Goal: Book appointment/travel/reservation

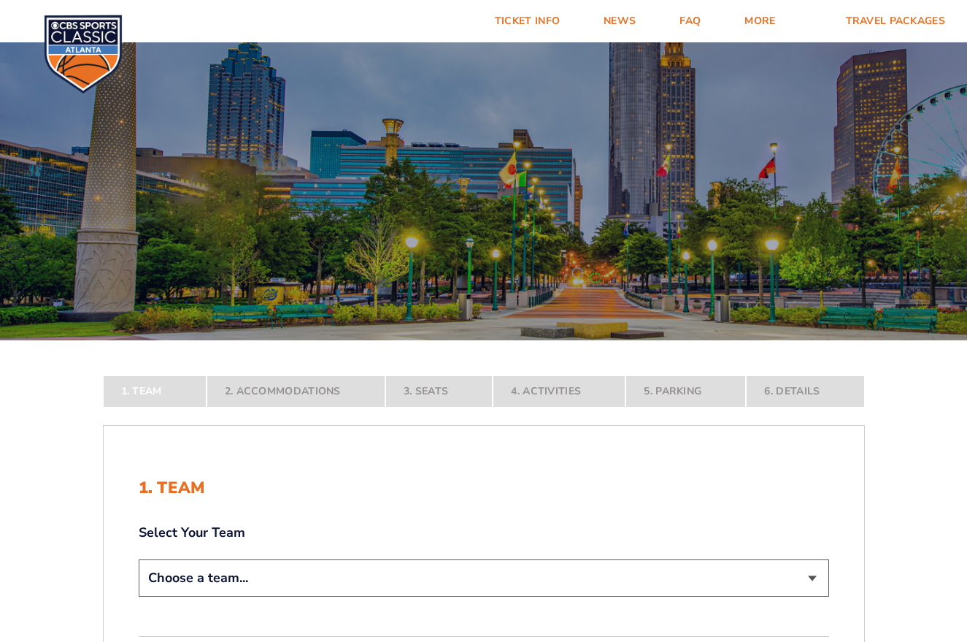
select select "12756"
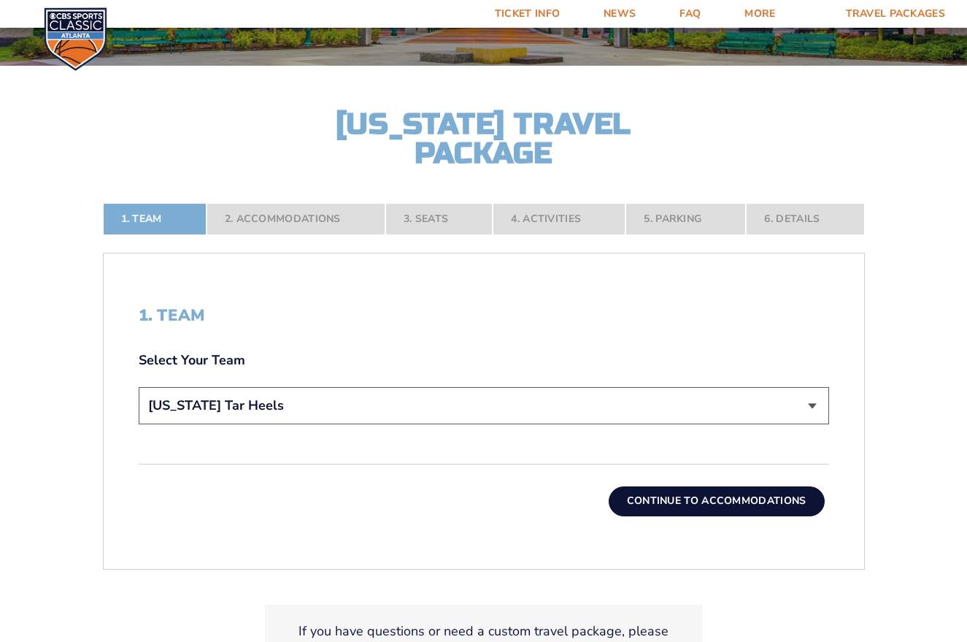
scroll to position [282, 0]
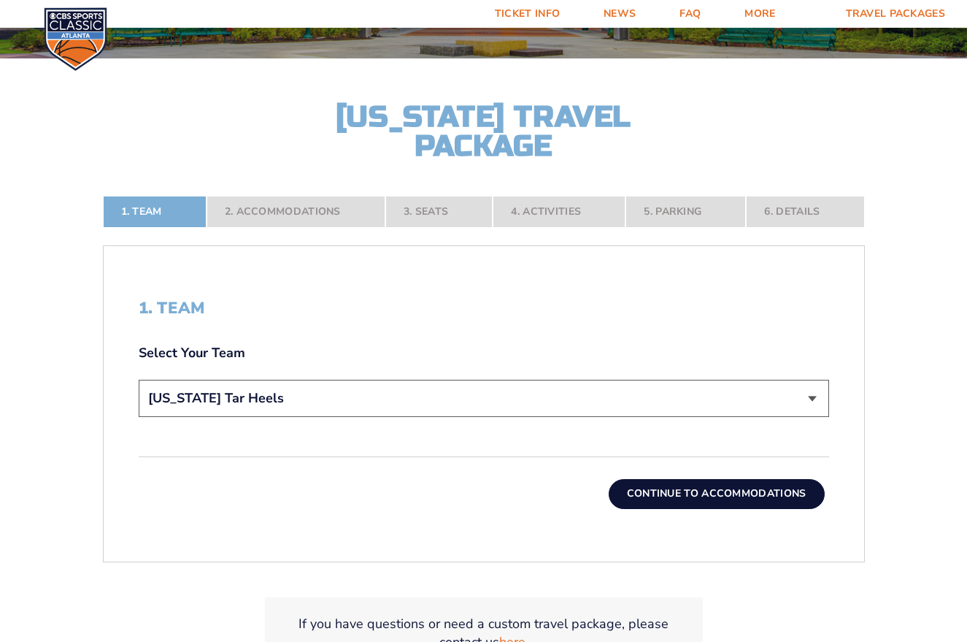
click at [722, 495] on button "Continue To Accommodations" at bounding box center [717, 493] width 216 height 29
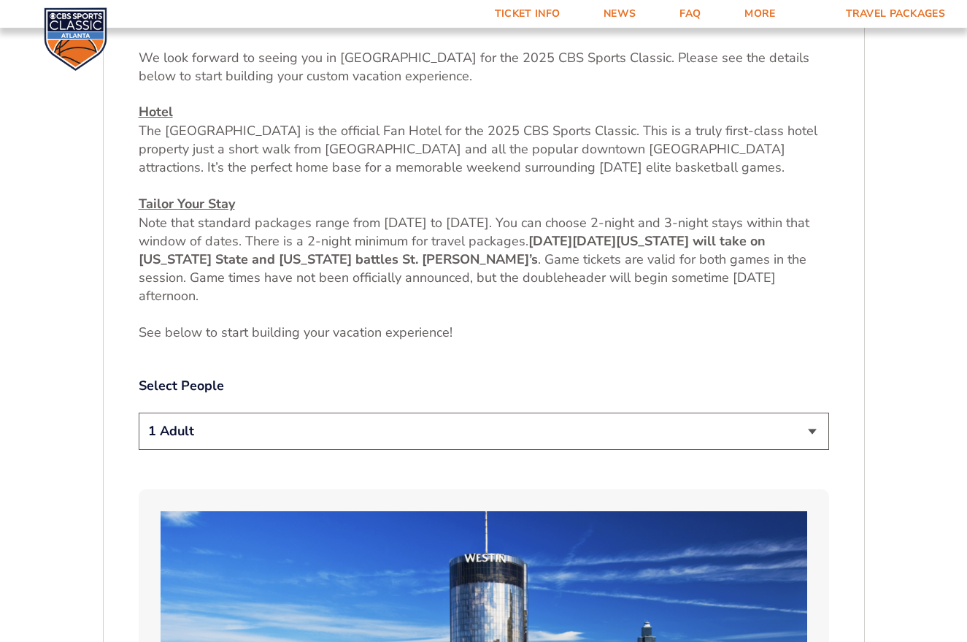
scroll to position [578, 0]
select select "4 Adults"
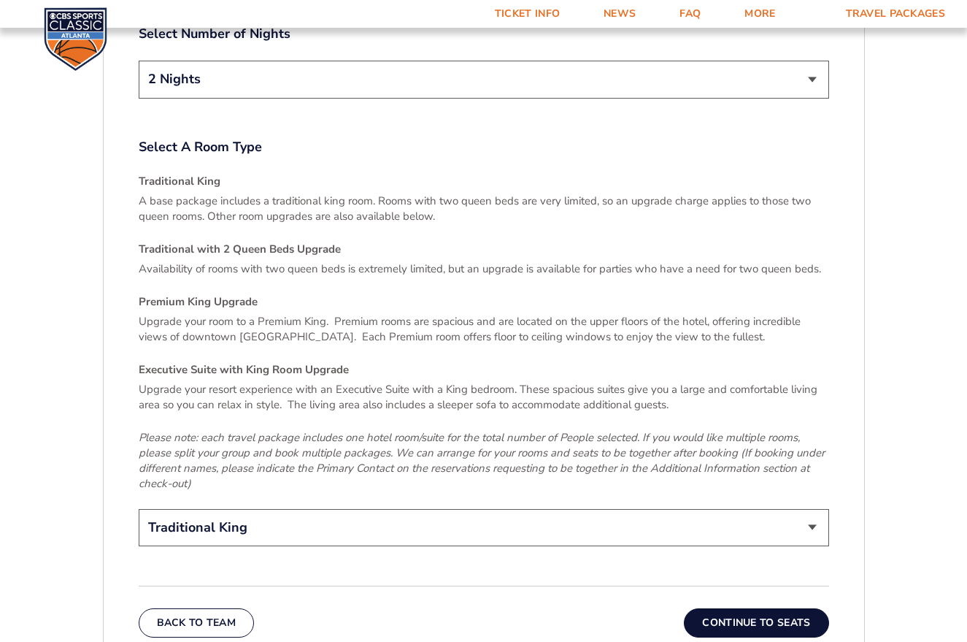
scroll to position [2084, 0]
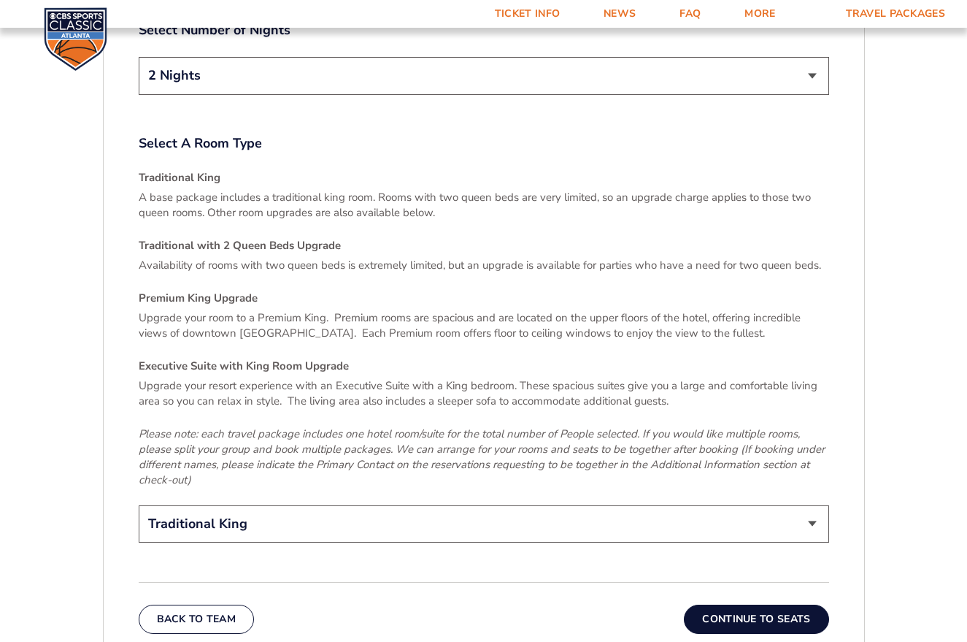
select select "Traditional with 2 Queen Beds Upgrade"
click at [764, 610] on button "Continue To Seats" at bounding box center [756, 619] width 145 height 29
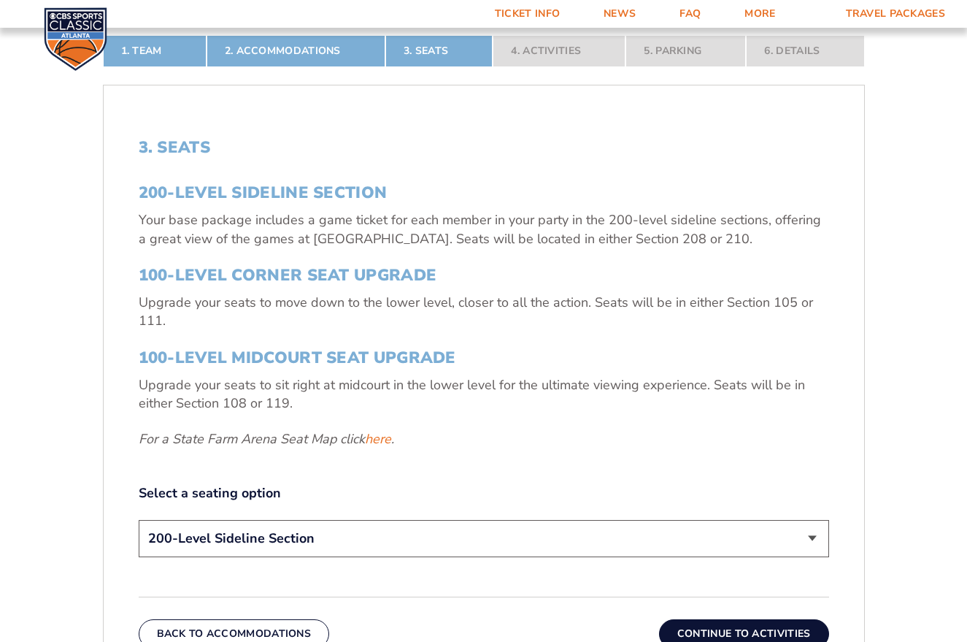
scroll to position [444, 0]
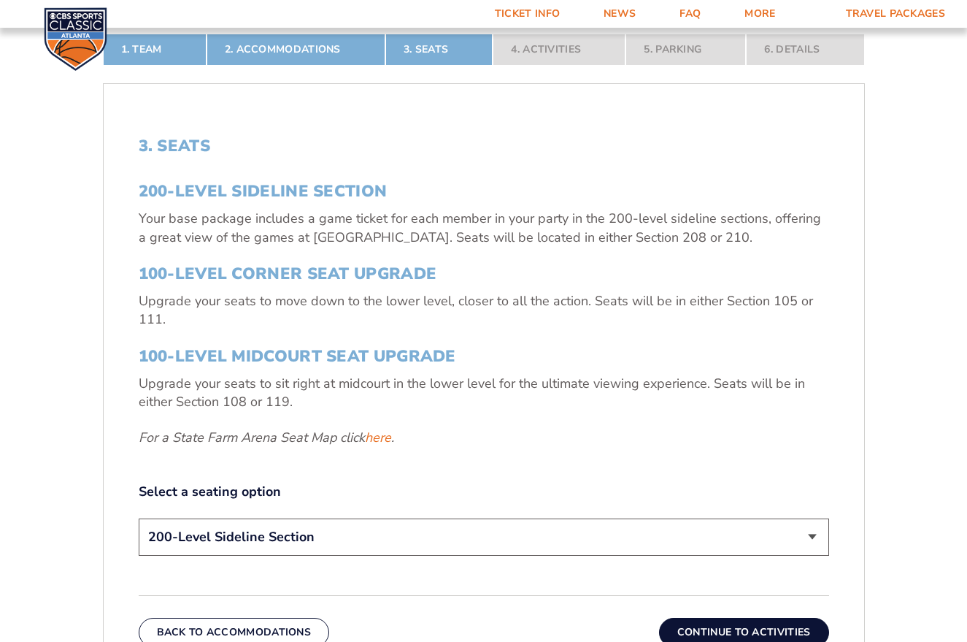
select select "100-Level Midcourt Seat Upgrade"
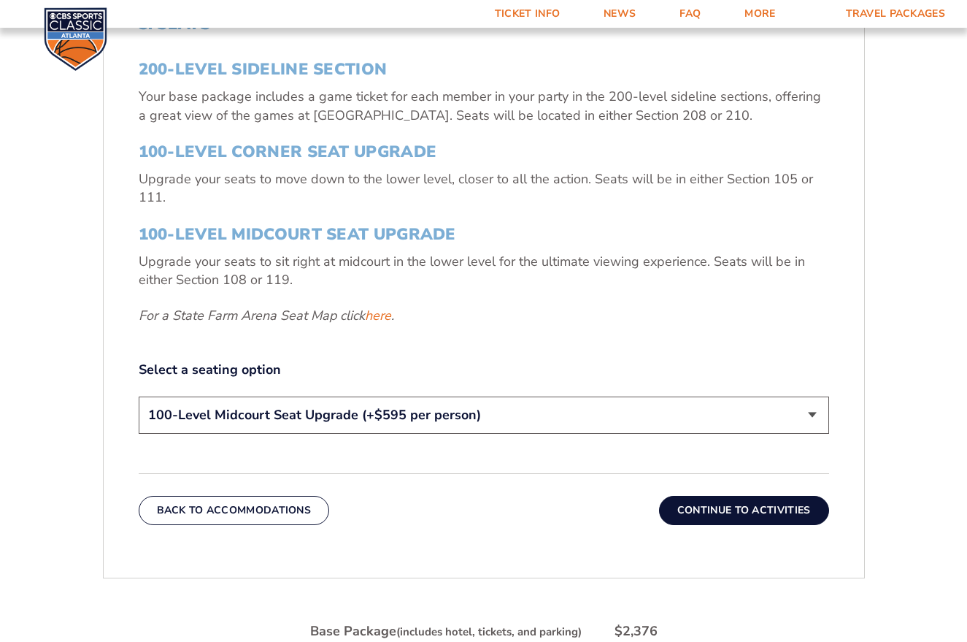
scroll to position [569, 0]
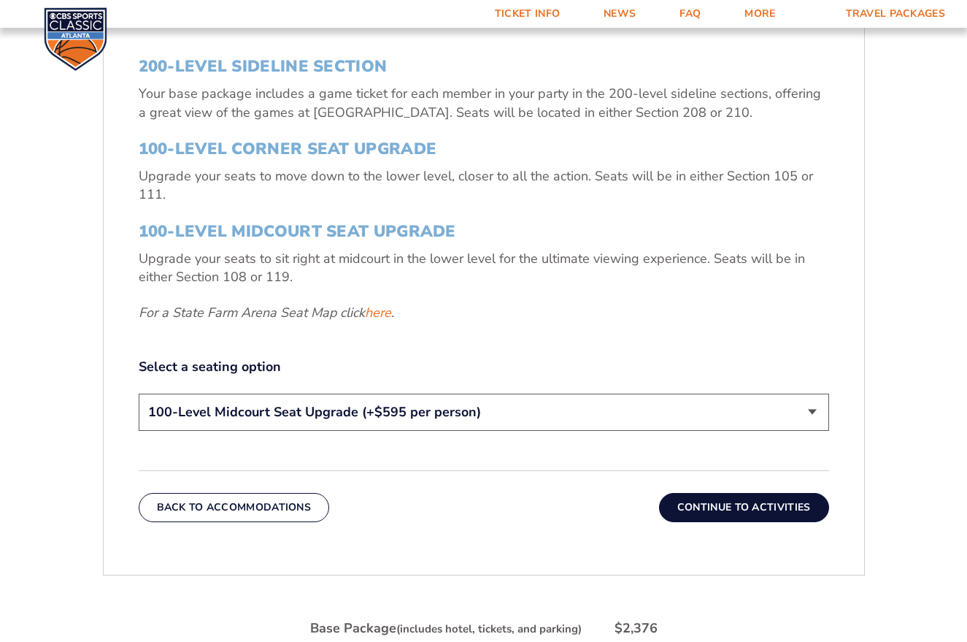
click at [762, 511] on button "Continue To Activities" at bounding box center [744, 507] width 170 height 29
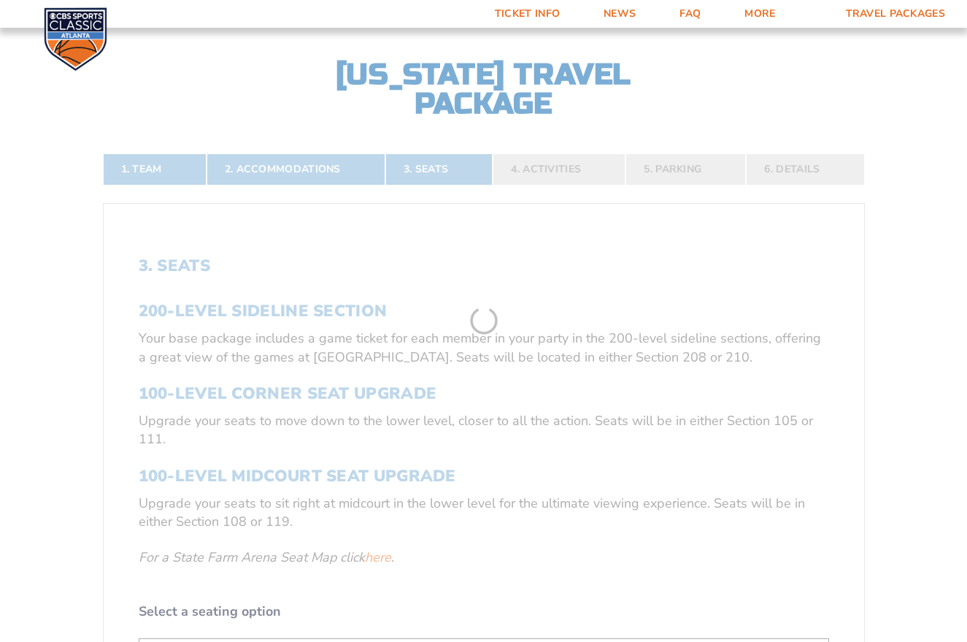
scroll to position [303, 0]
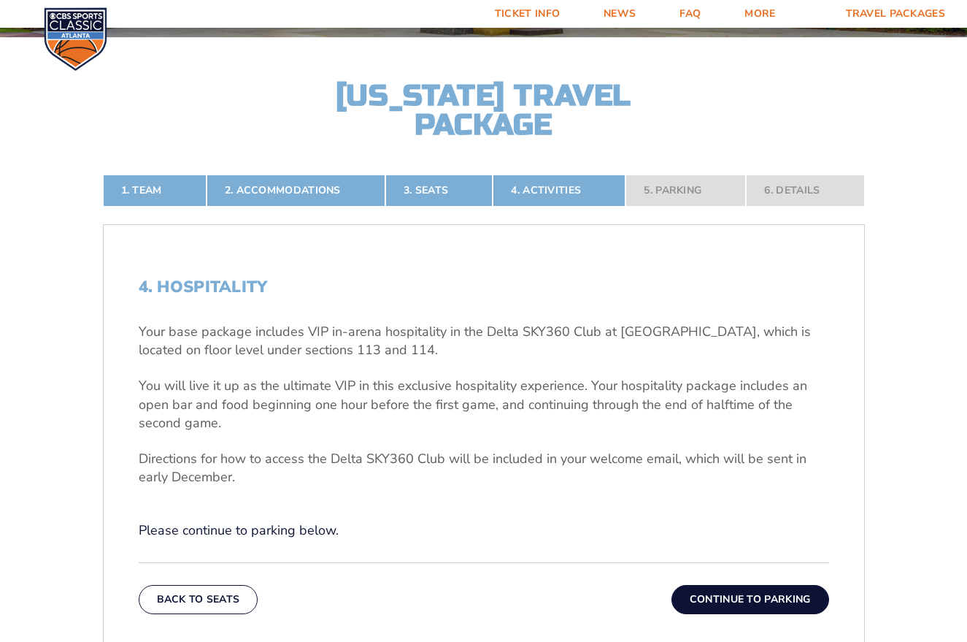
click at [754, 602] on button "Continue To Parking" at bounding box center [751, 599] width 158 height 29
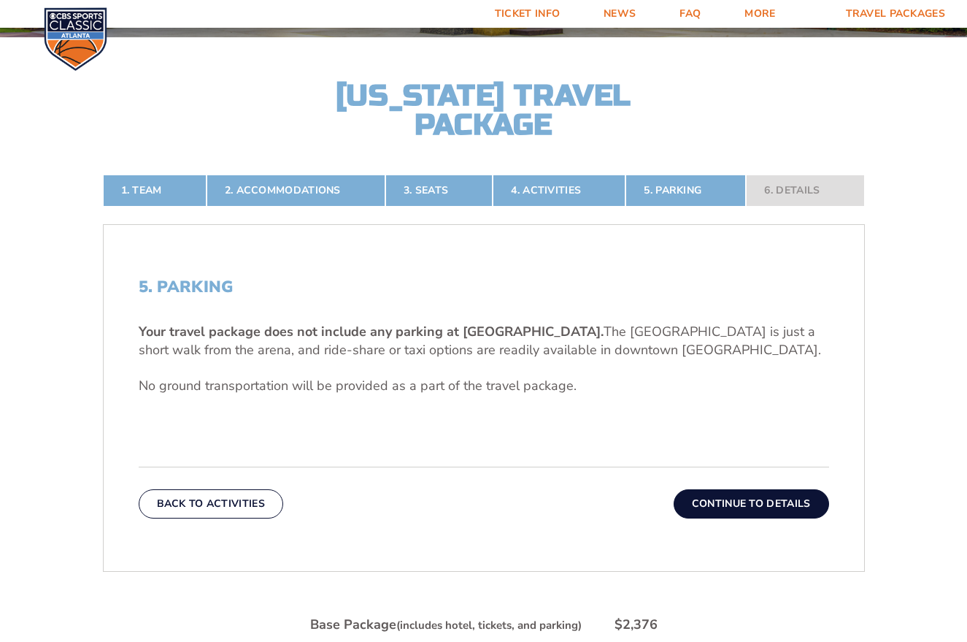
click at [753, 503] on button "Continue To Details" at bounding box center [752, 503] width 156 height 29
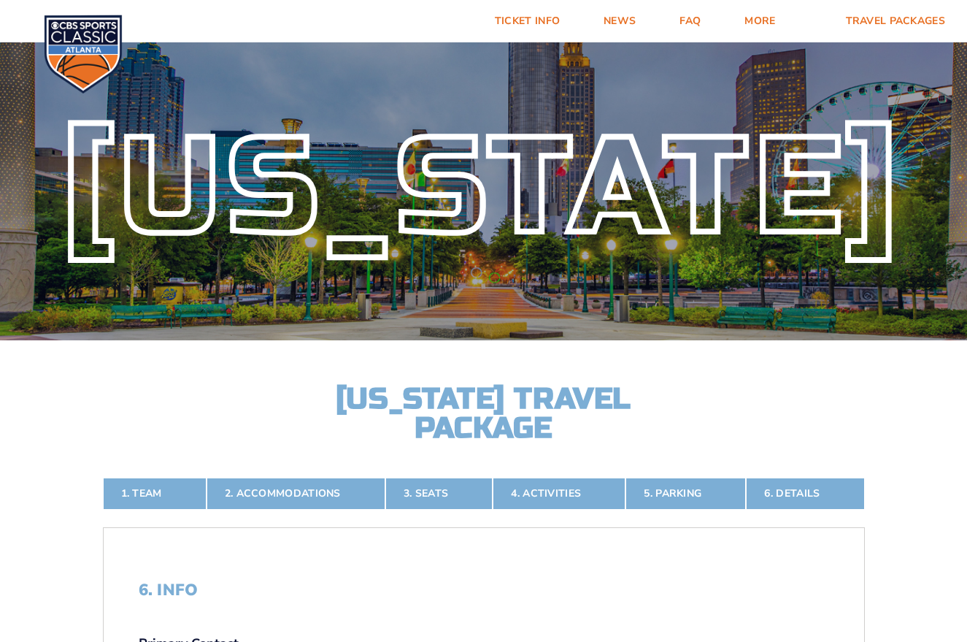
scroll to position [0, 0]
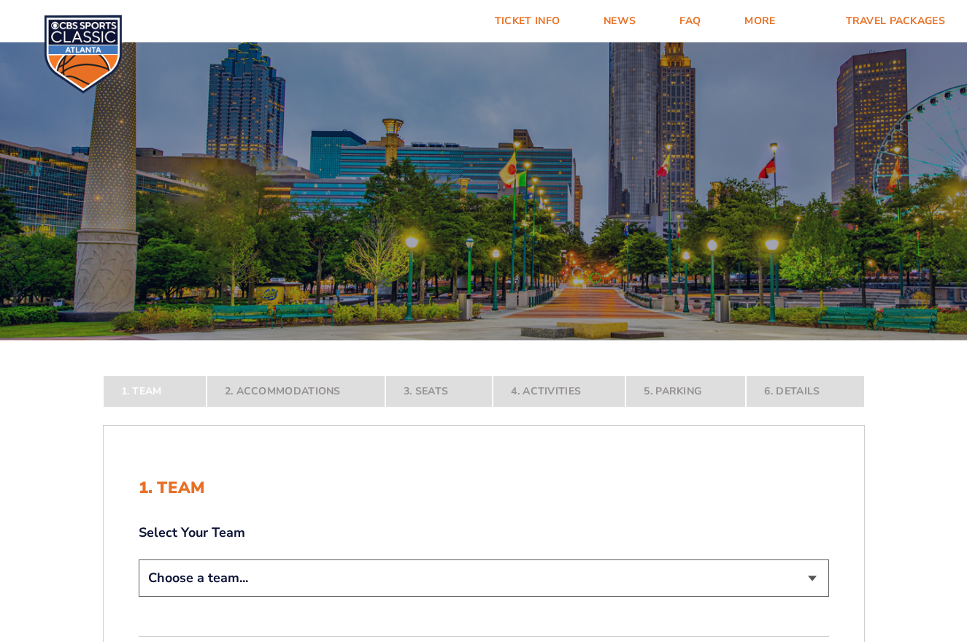
select select "12756"
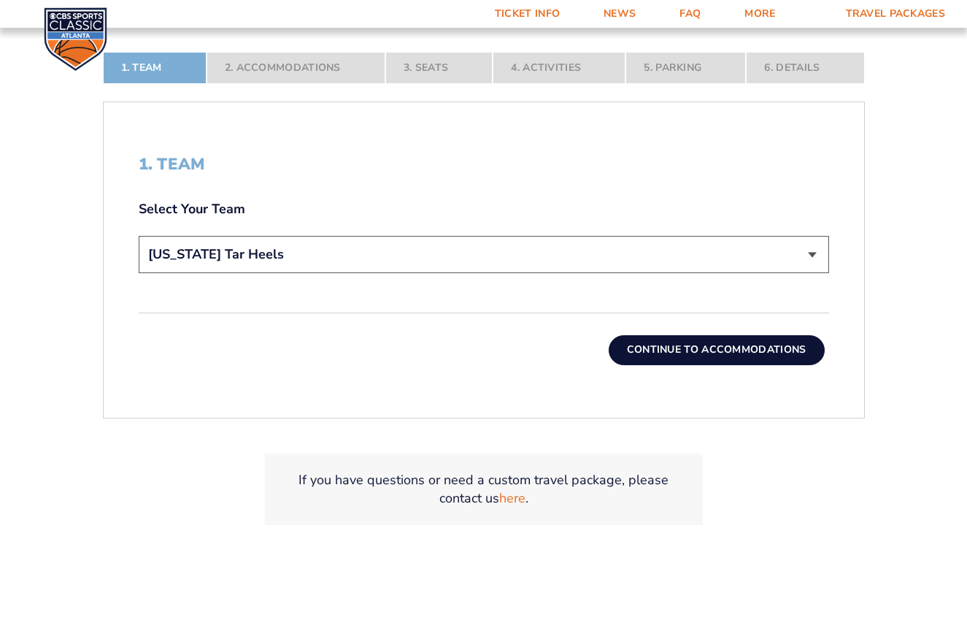
scroll to position [427, 0]
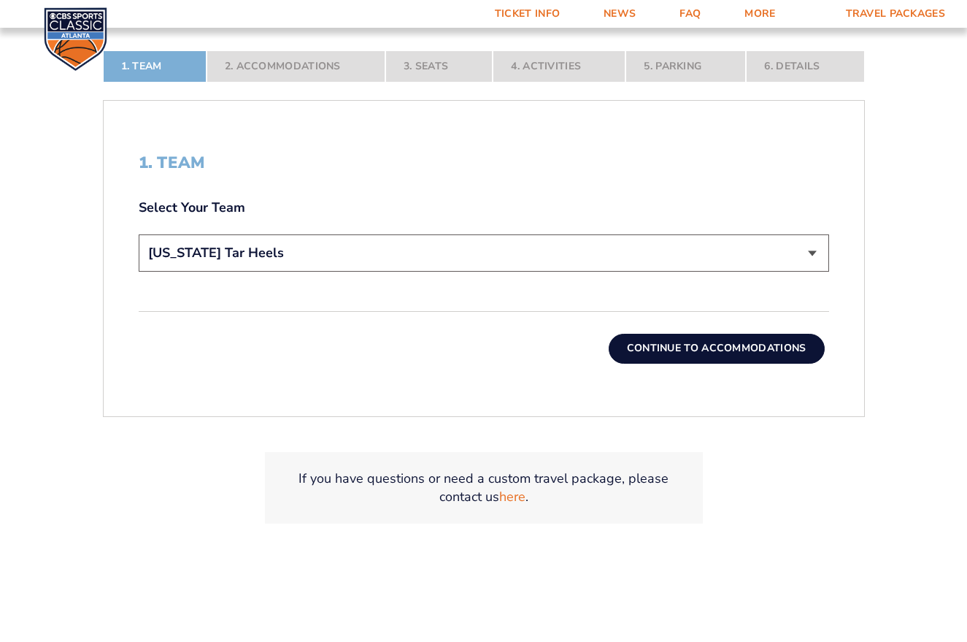
click at [689, 350] on button "Continue To Accommodations" at bounding box center [717, 348] width 216 height 29
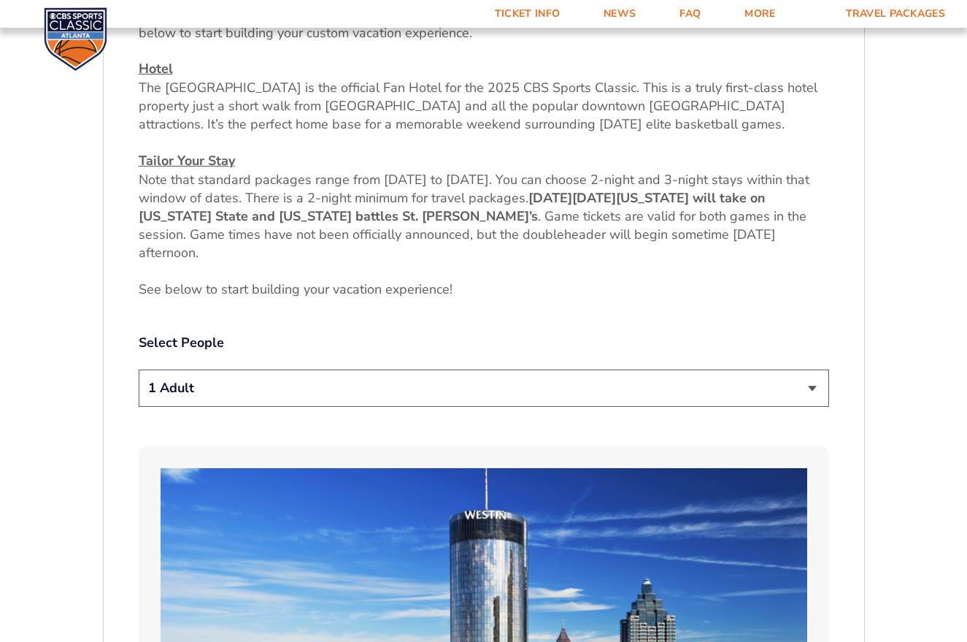
scroll to position [657, 0]
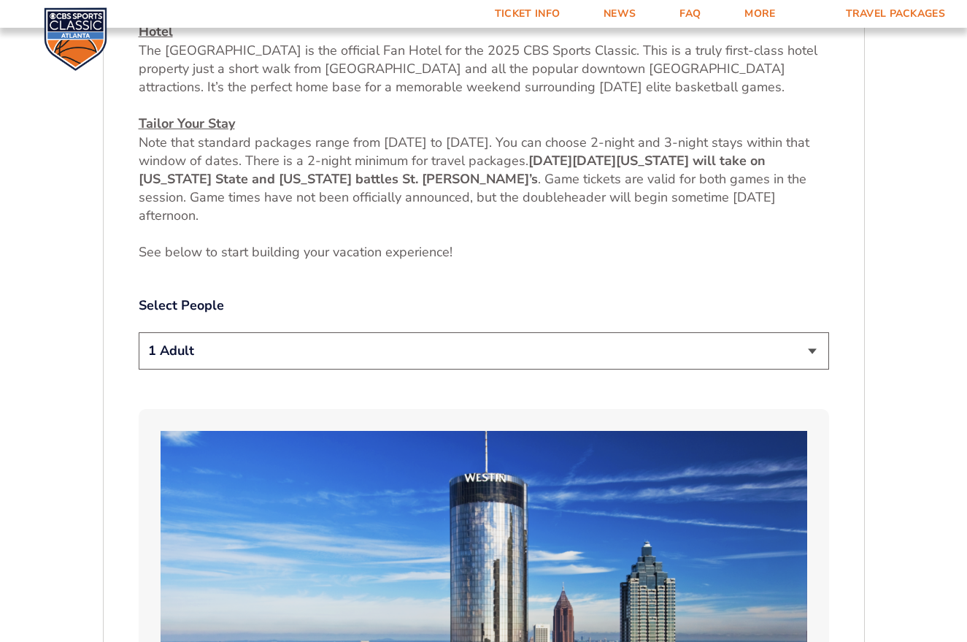
select select "2 Adults"
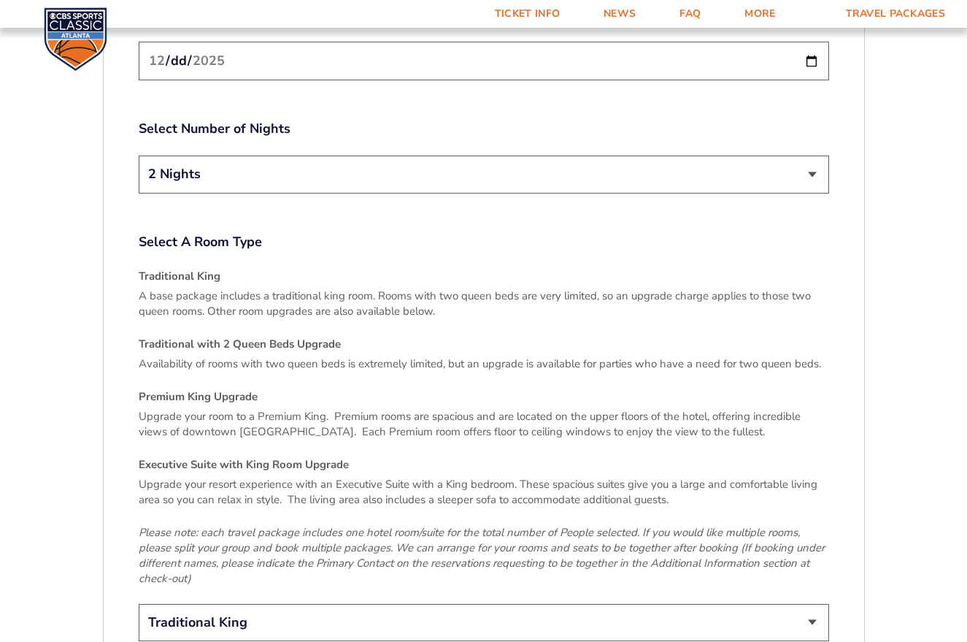
scroll to position [2070, 0]
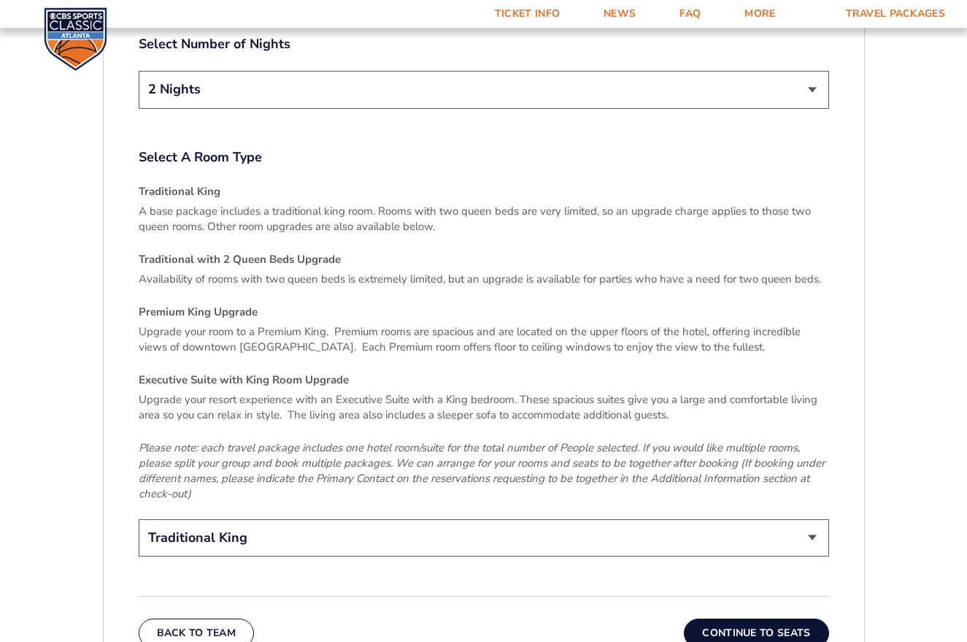
click at [762, 621] on button "Continue To Seats" at bounding box center [756, 632] width 145 height 29
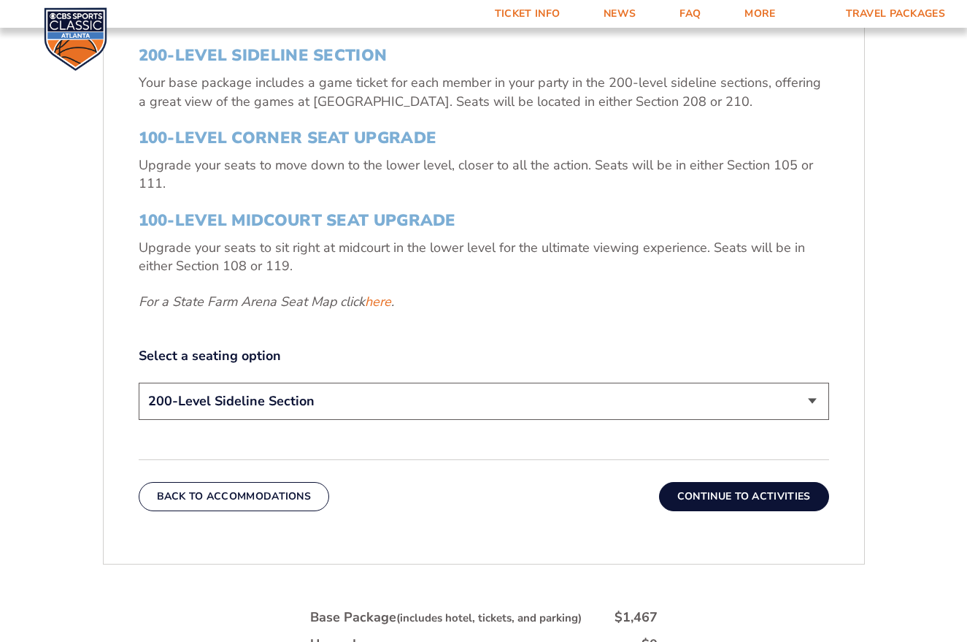
scroll to position [581, 0]
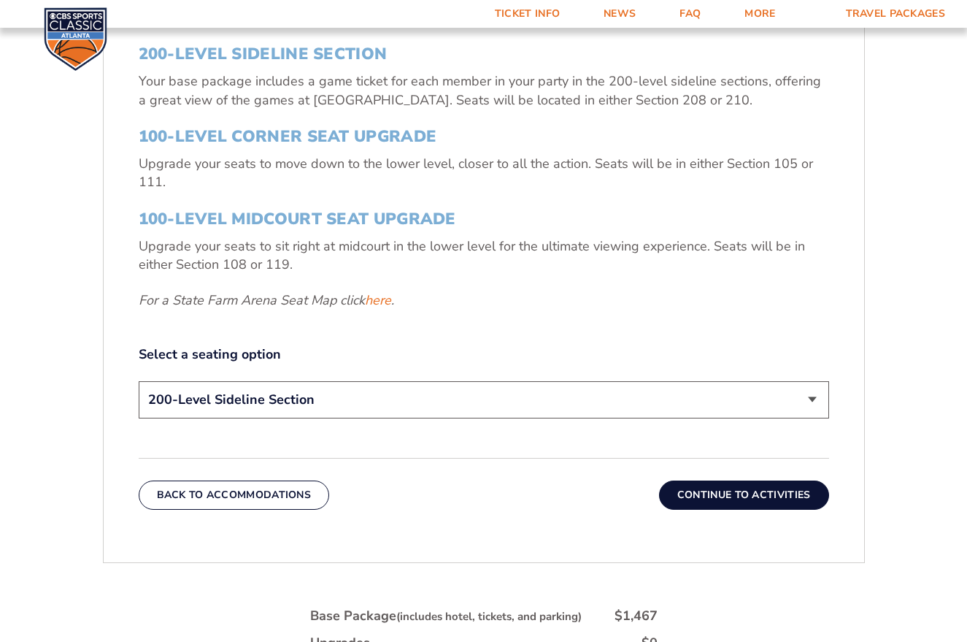
select select "100-Level Midcourt Seat Upgrade"
click at [725, 491] on button "Continue To Activities" at bounding box center [744, 494] width 170 height 29
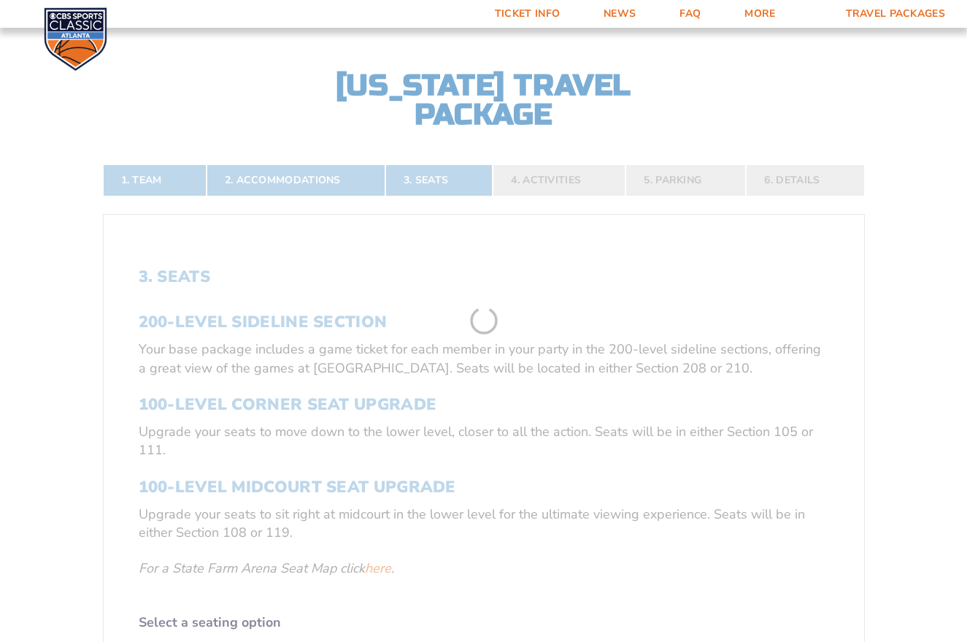
scroll to position [303, 0]
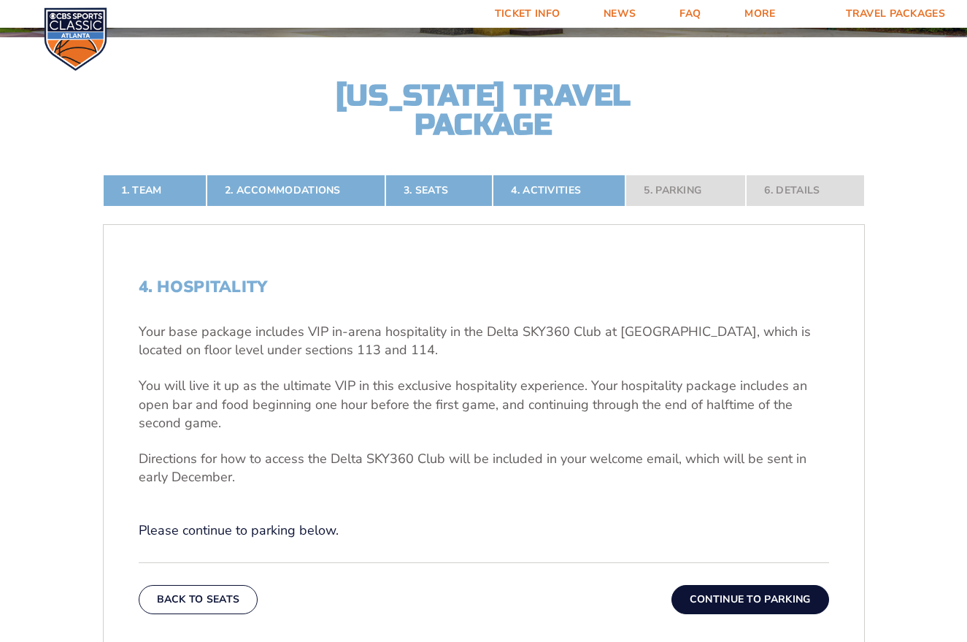
click at [752, 597] on button "Continue To Parking" at bounding box center [751, 599] width 158 height 29
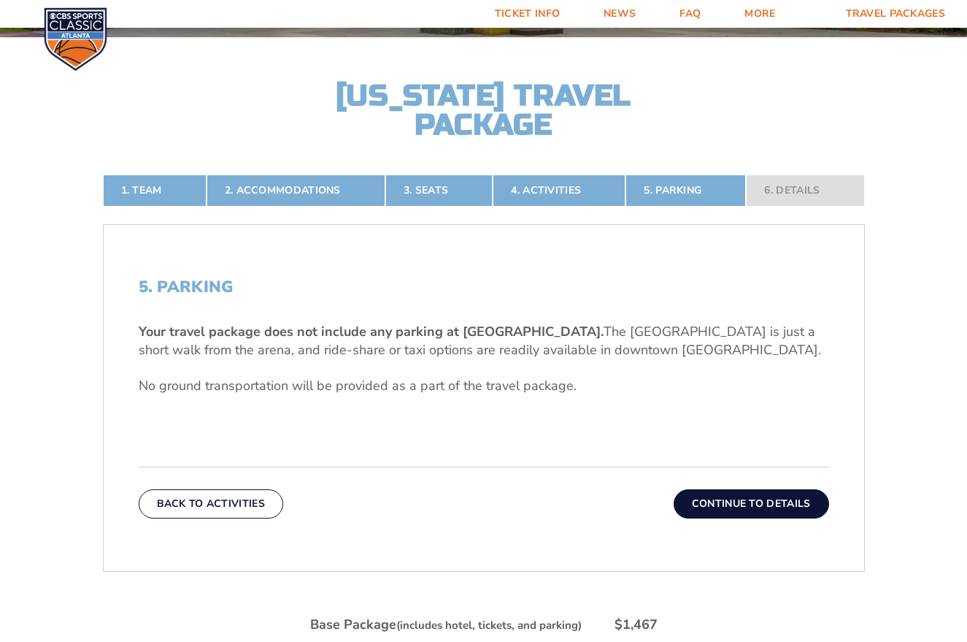
click at [751, 499] on button "Continue To Details" at bounding box center [752, 503] width 156 height 29
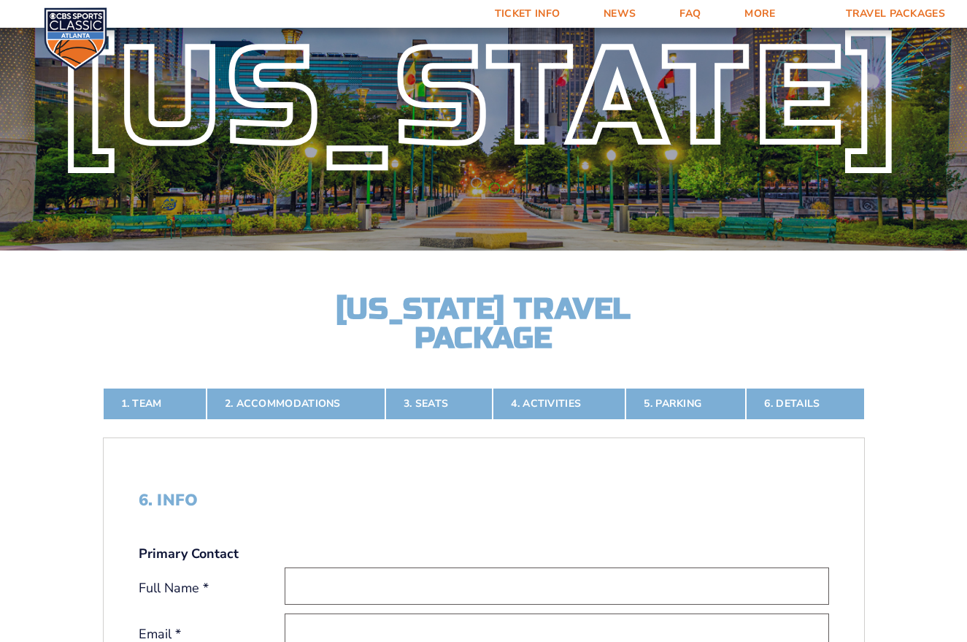
scroll to position [61, 0]
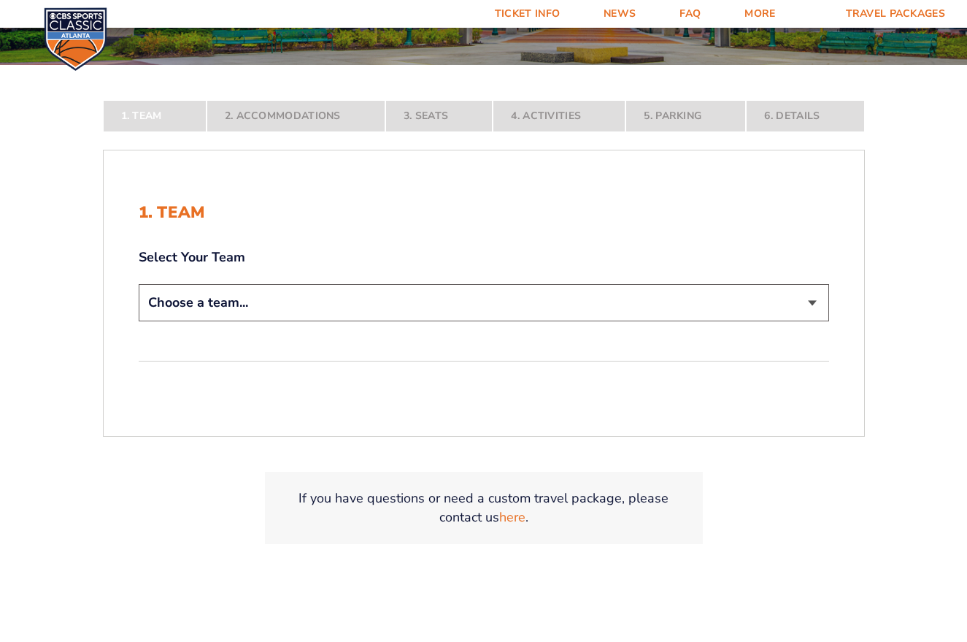
scroll to position [285, 0]
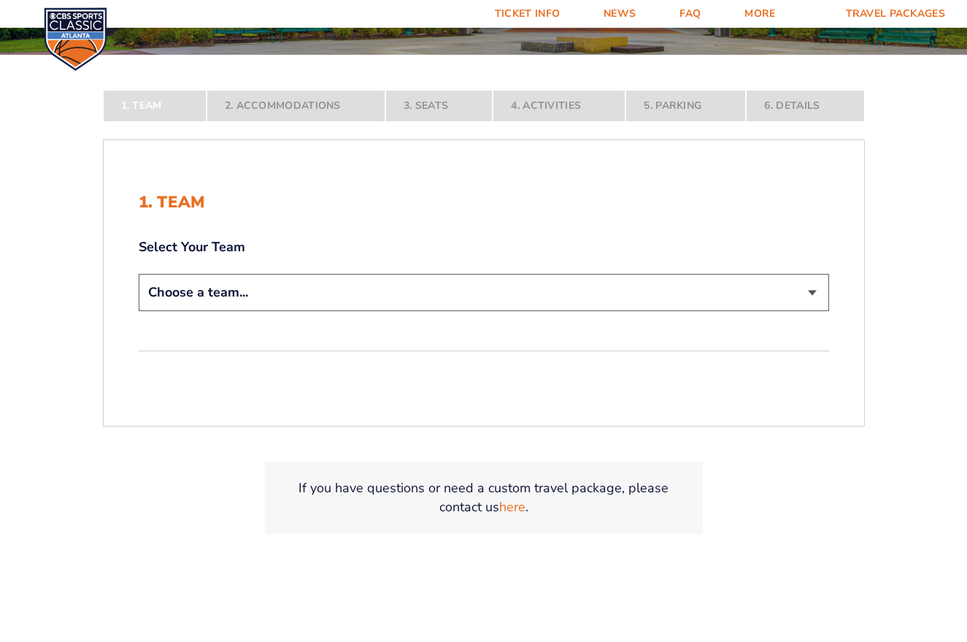
select select "12756"
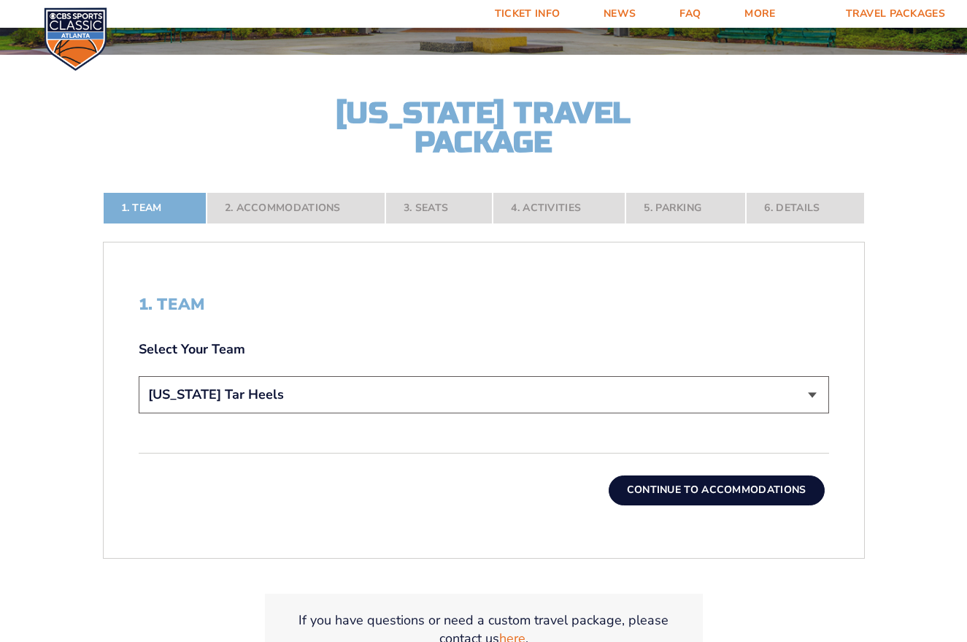
click at [698, 492] on button "Continue To Accommodations" at bounding box center [717, 489] width 216 height 29
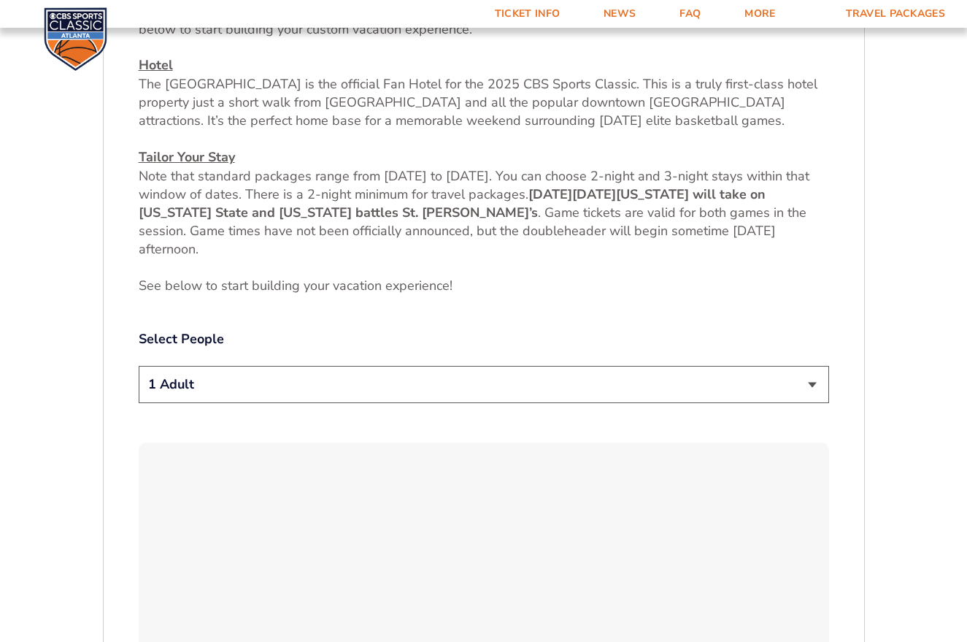
scroll to position [640, 0]
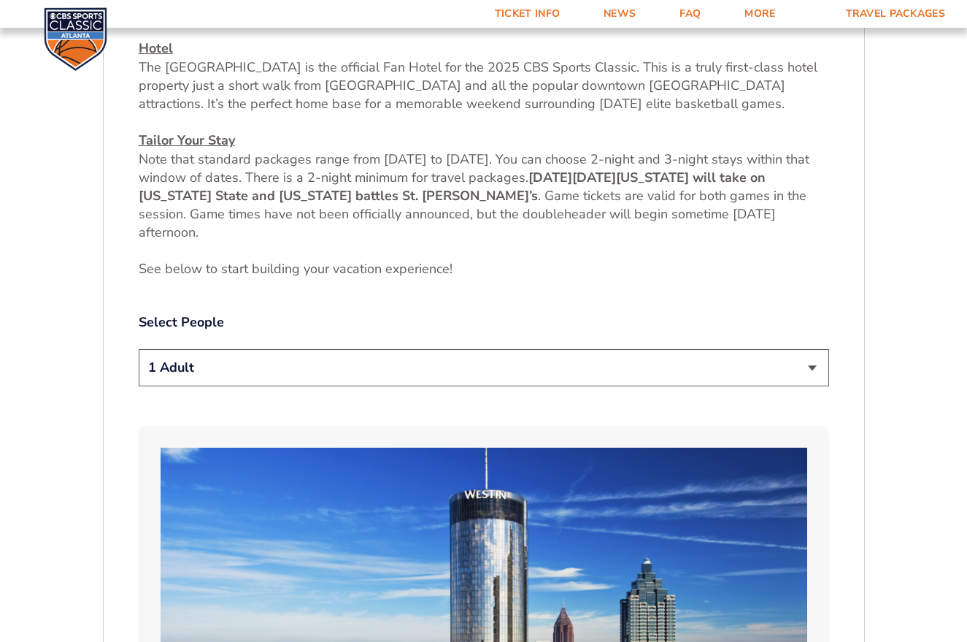
select select "2 Adults"
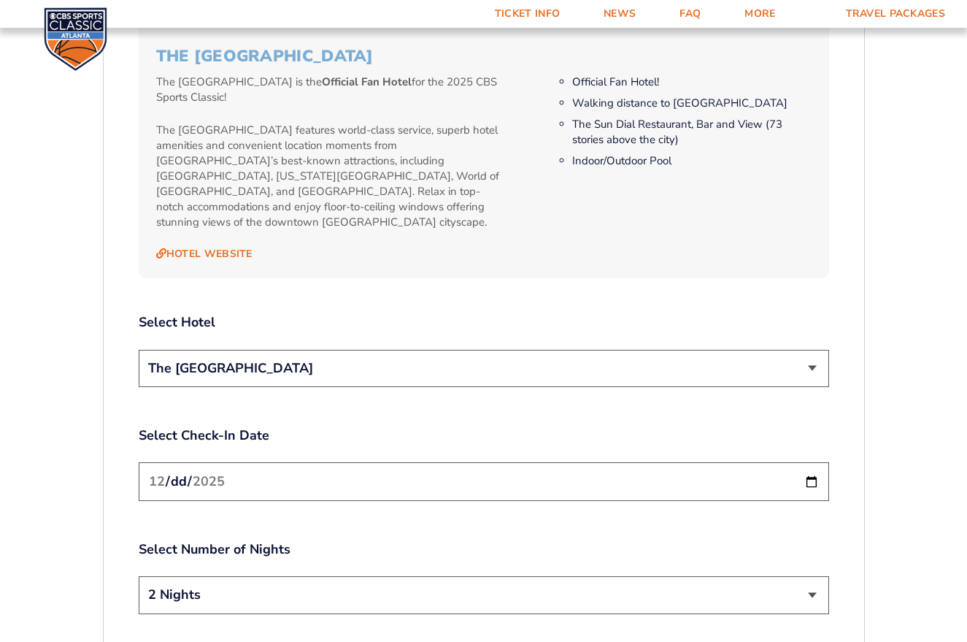
scroll to position [1568, 0]
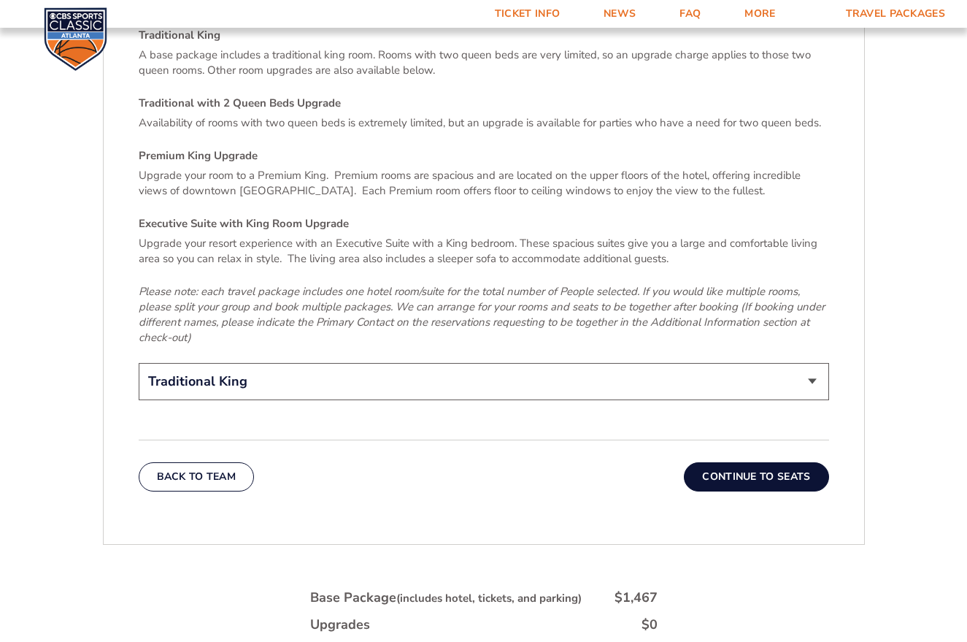
click at [738, 469] on button "Continue To Seats" at bounding box center [756, 476] width 145 height 29
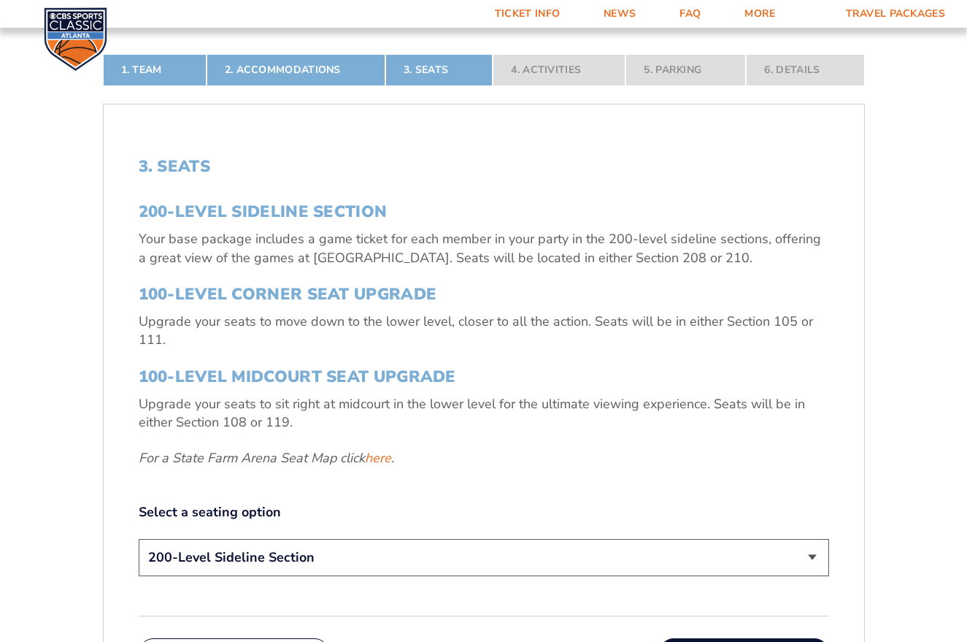
scroll to position [603, 0]
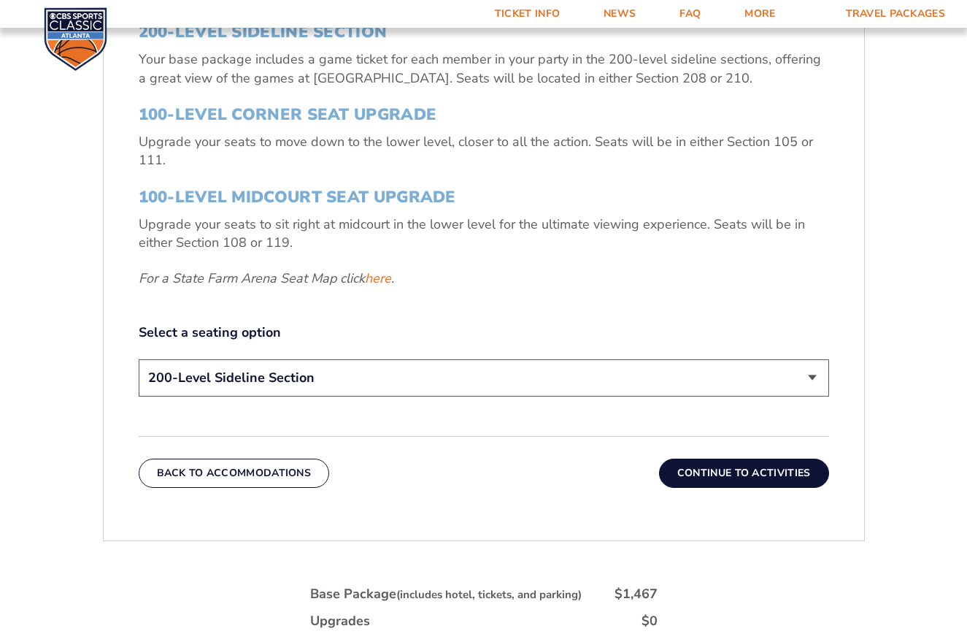
click at [735, 473] on button "Continue To Activities" at bounding box center [744, 473] width 170 height 29
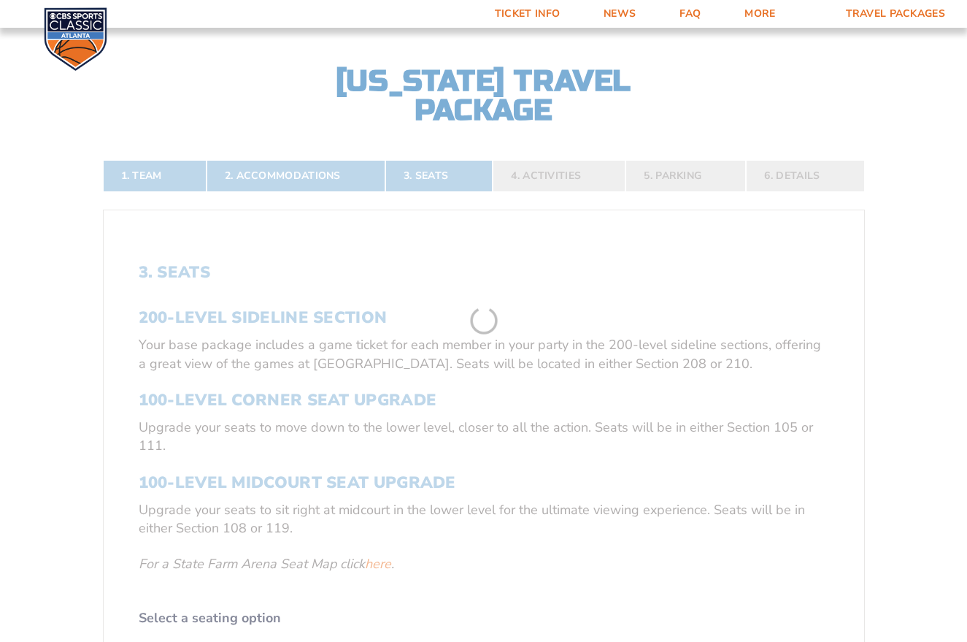
scroll to position [303, 0]
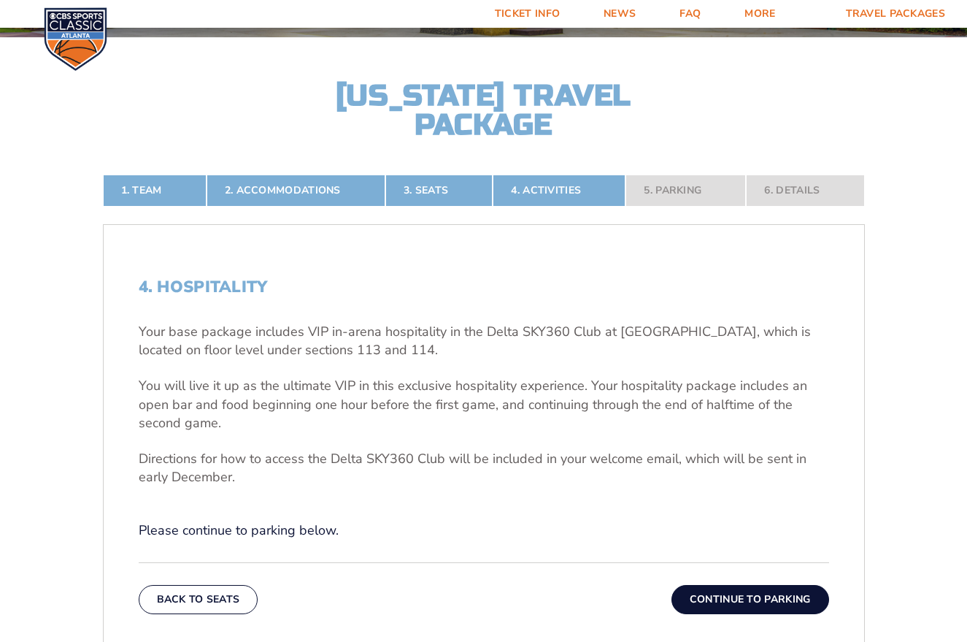
click at [736, 596] on button "Continue To Parking" at bounding box center [751, 599] width 158 height 29
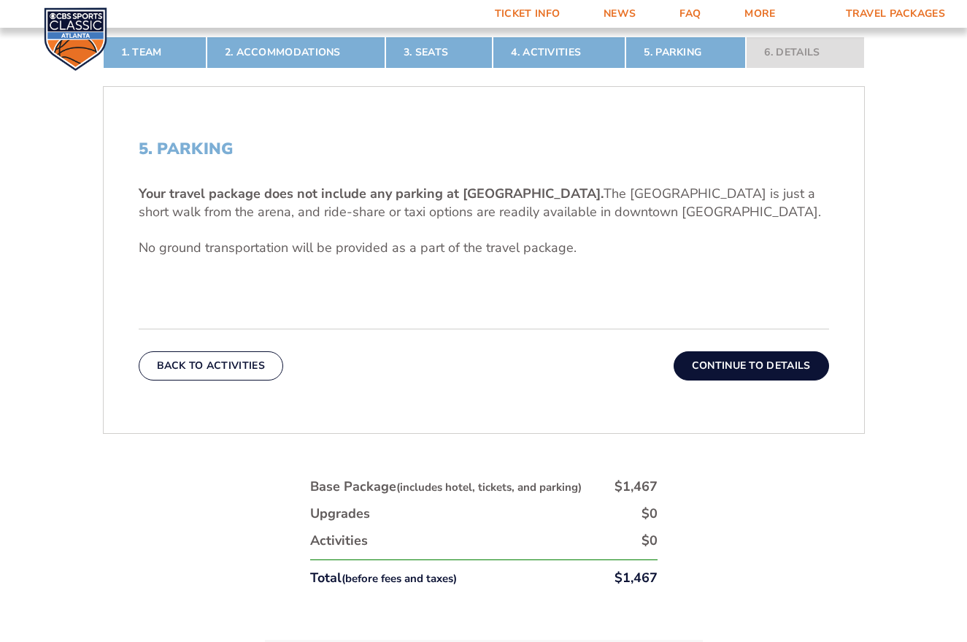
scroll to position [456, 0]
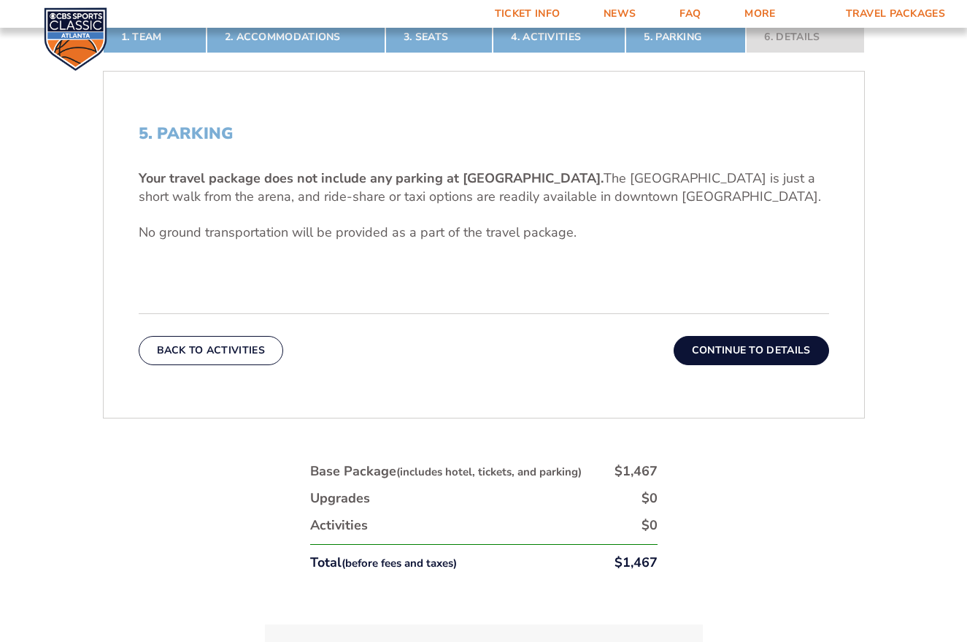
click at [735, 354] on button "Continue To Details" at bounding box center [752, 350] width 156 height 29
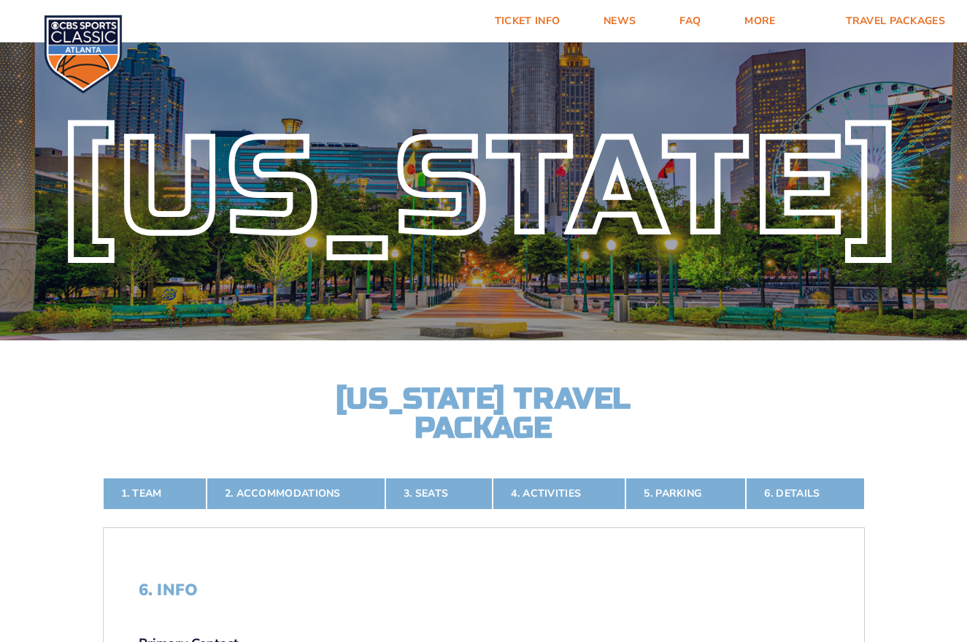
scroll to position [0, 0]
